Goal: Information Seeking & Learning: Learn about a topic

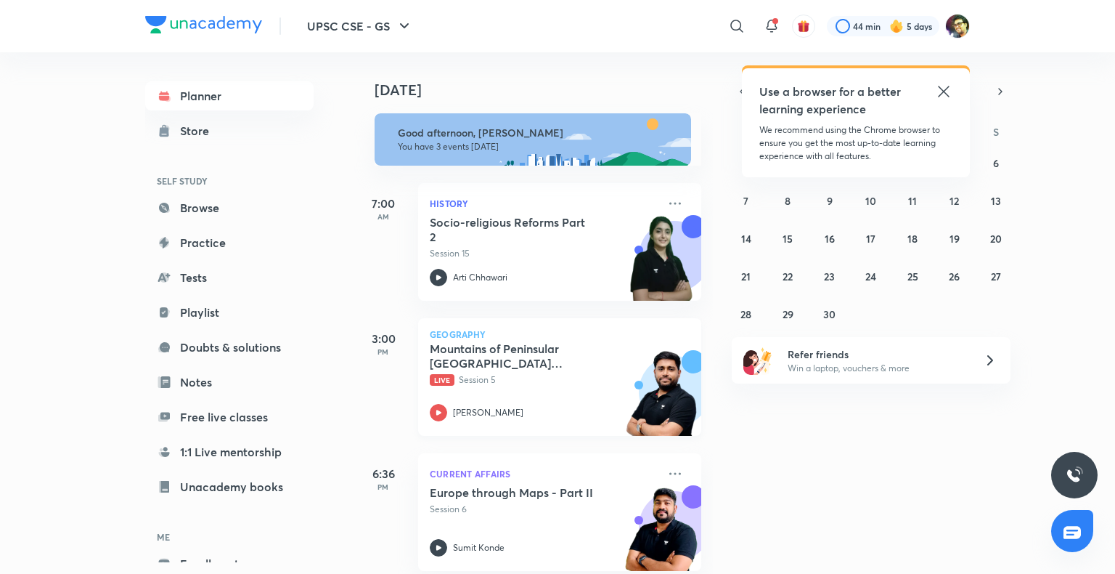
click at [508, 388] on div "Mountains of Peninsular [GEOGRAPHIC_DATA] through Maps Live Session 5 [PERSON_N…" at bounding box center [544, 381] width 228 height 80
